Goal: Navigation & Orientation: Find specific page/section

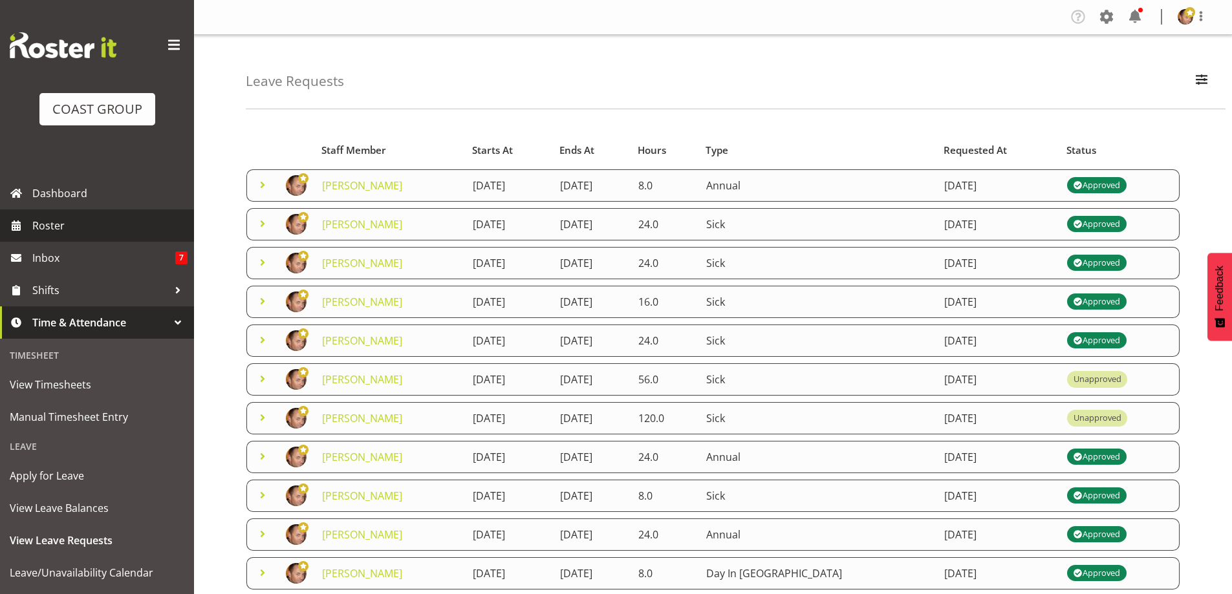
click at [68, 226] on span "Roster" at bounding box center [109, 225] width 155 height 19
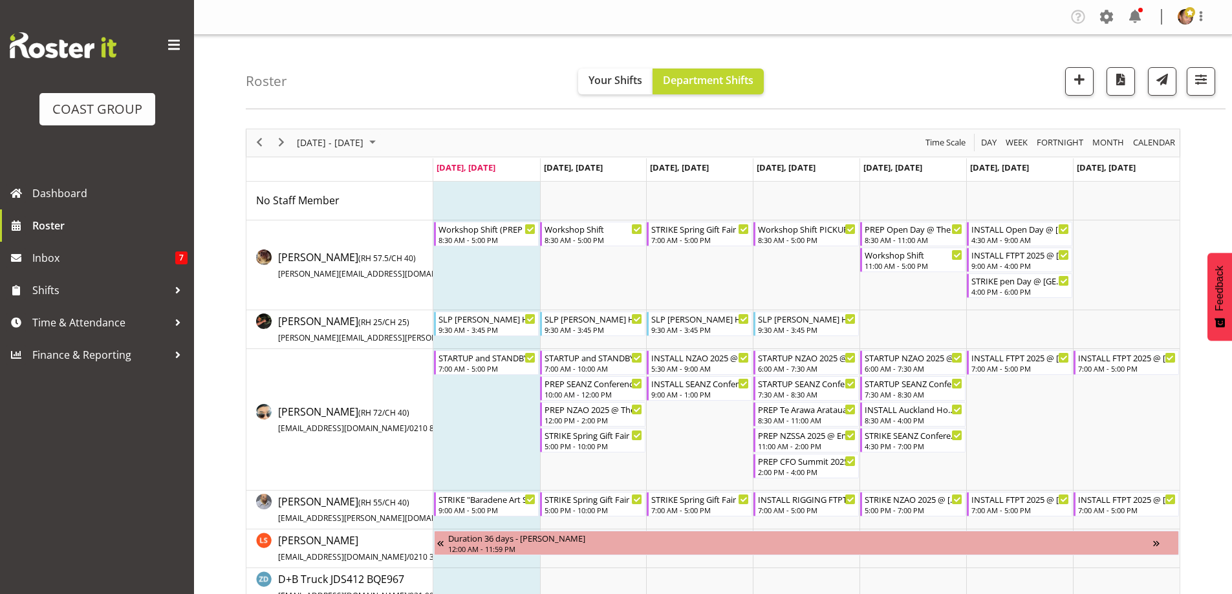
click at [282, 142] on span "Next" at bounding box center [282, 142] width 16 height 16
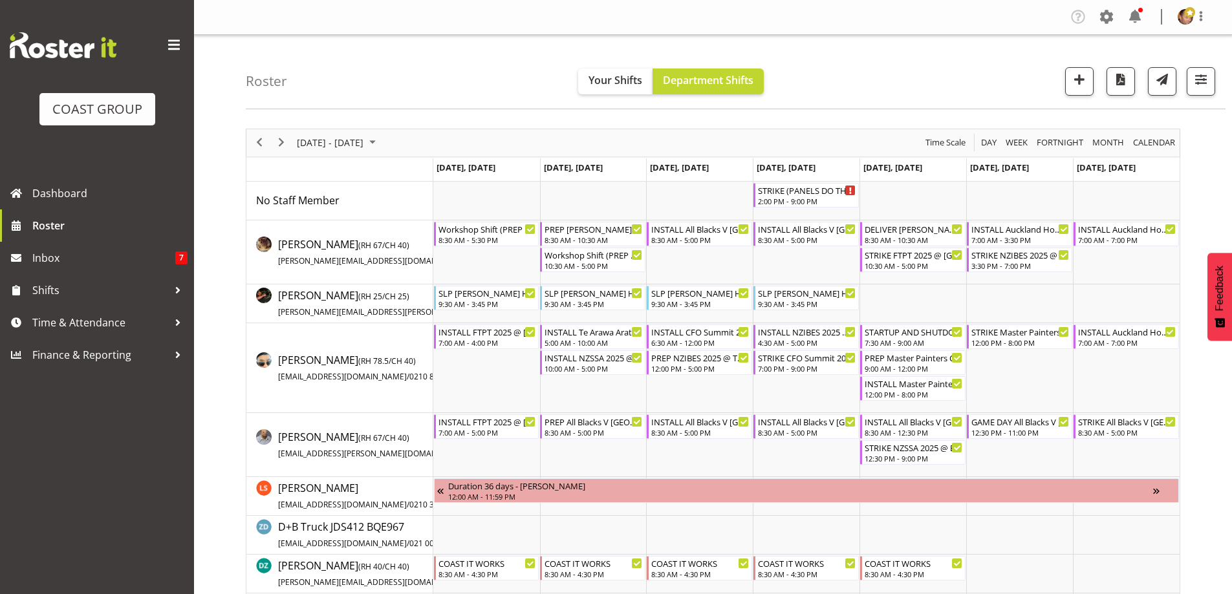
click at [282, 142] on span "Next" at bounding box center [282, 142] width 16 height 16
